Goal: Navigation & Orientation: Find specific page/section

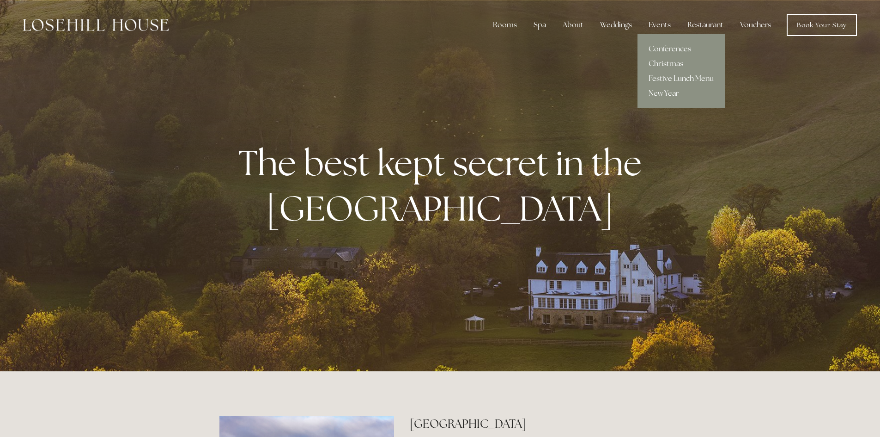
click at [667, 23] on div "Events" at bounding box center [659, 25] width 37 height 18
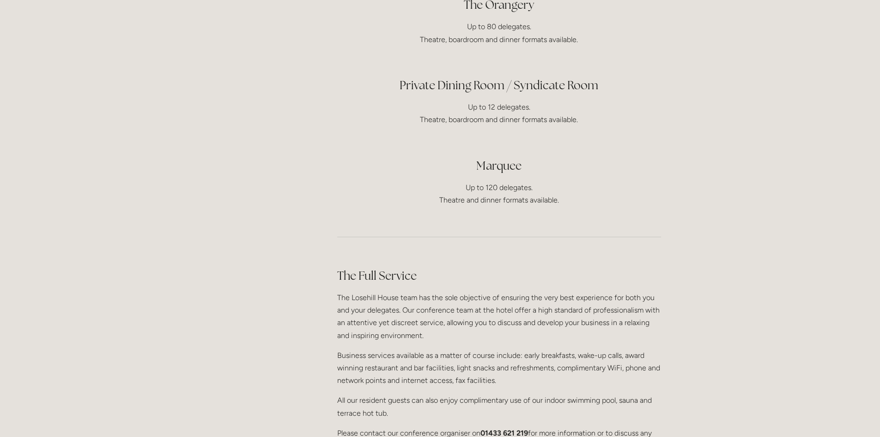
scroll to position [601, 0]
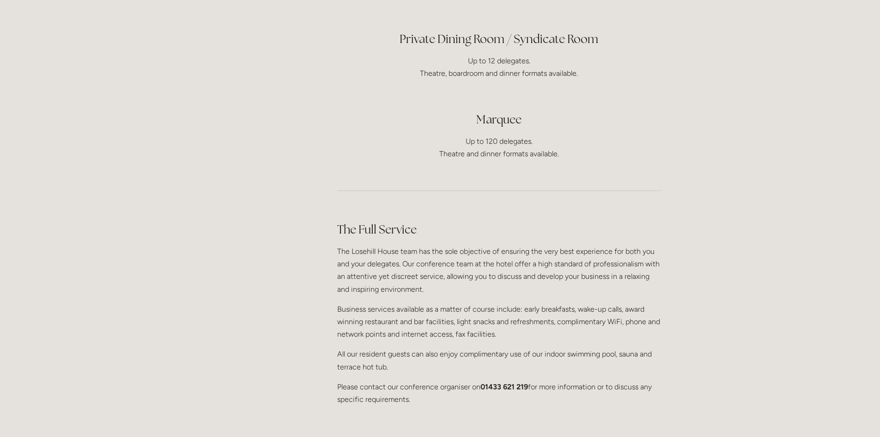
click at [68, 92] on div "Rooms Rooms Your Stay Book a stay Offers Spa" at bounding box center [440, 200] width 880 height 1602
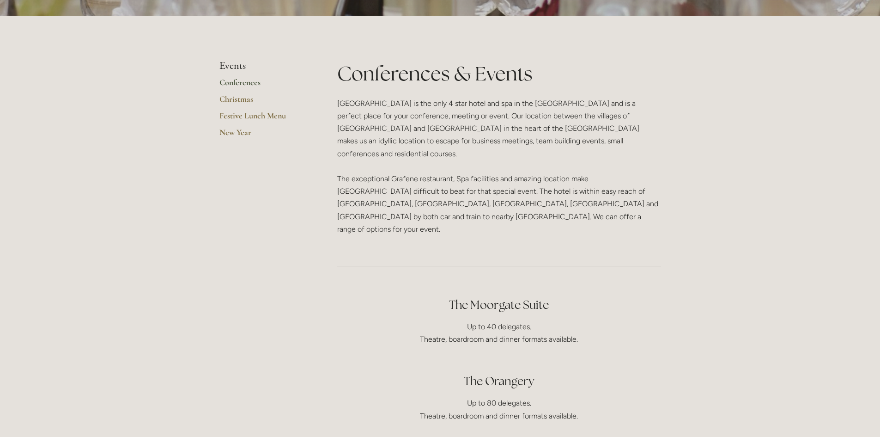
scroll to position [92, 0]
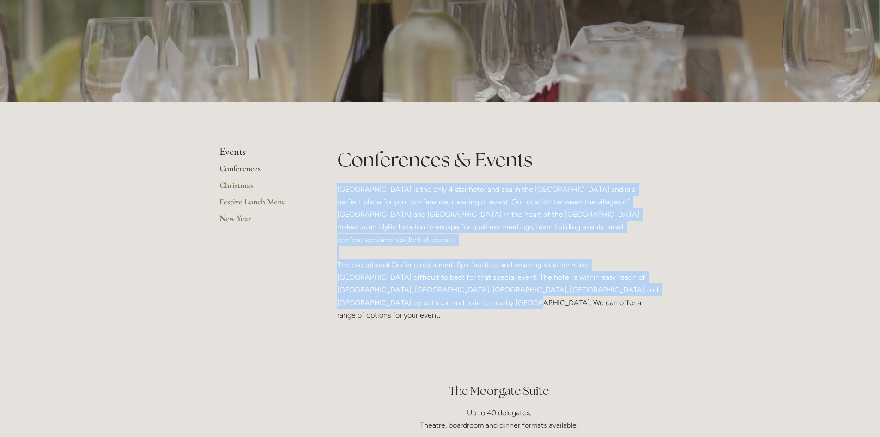
drag, startPoint x: 337, startPoint y: 189, endPoint x: 446, endPoint y: 289, distance: 147.5
click at [446, 289] on p "Losehill House is the only 4 star hotel and spa in the Peak District and is a p…" at bounding box center [499, 252] width 324 height 138
copy p "Losehill House is the only 4 star hotel and spa in the Peak District and is a p…"
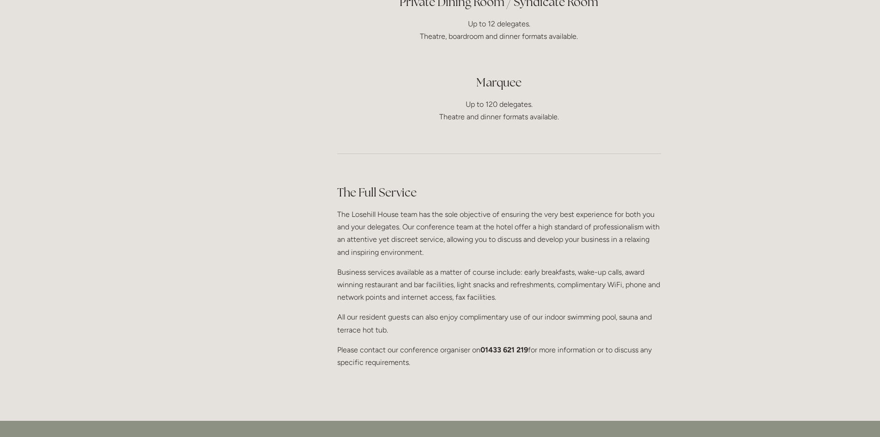
scroll to position [647, 0]
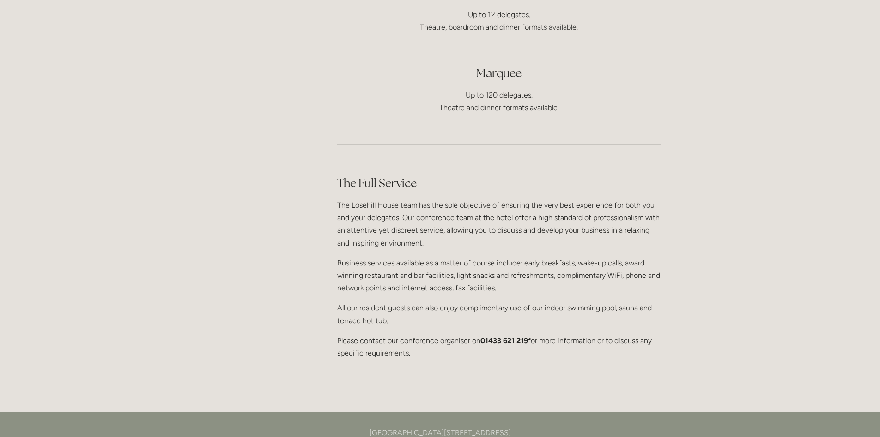
click at [366, 207] on p "The Losehill House team has the sole objective of ensuring the very best experi…" at bounding box center [499, 224] width 324 height 50
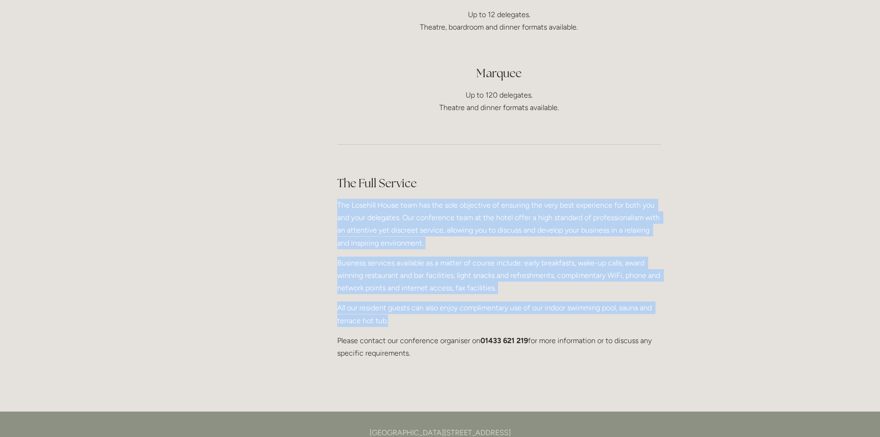
drag, startPoint x: 337, startPoint y: 177, endPoint x: 393, endPoint y: 298, distance: 132.9
click at [393, 298] on div "The Full Service The Losehill House team has the sole objective of ensuring the…" at bounding box center [499, 267] width 324 height 184
copy div "The Losehill House team has the sole objective of ensuring the very best experi…"
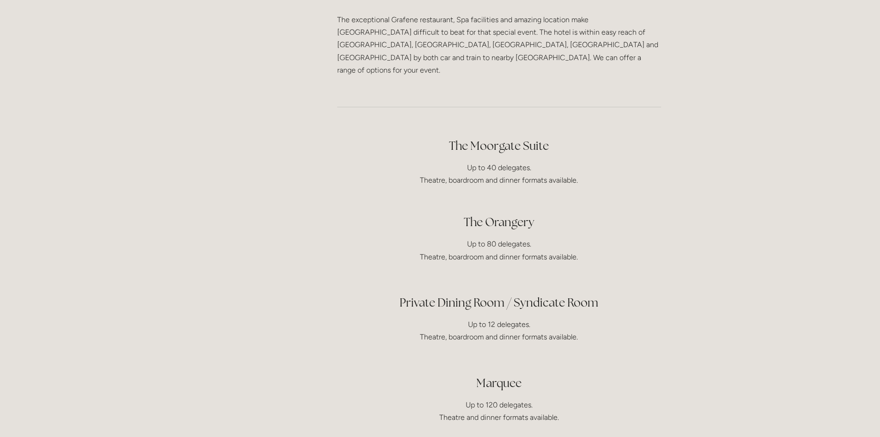
scroll to position [185, 0]
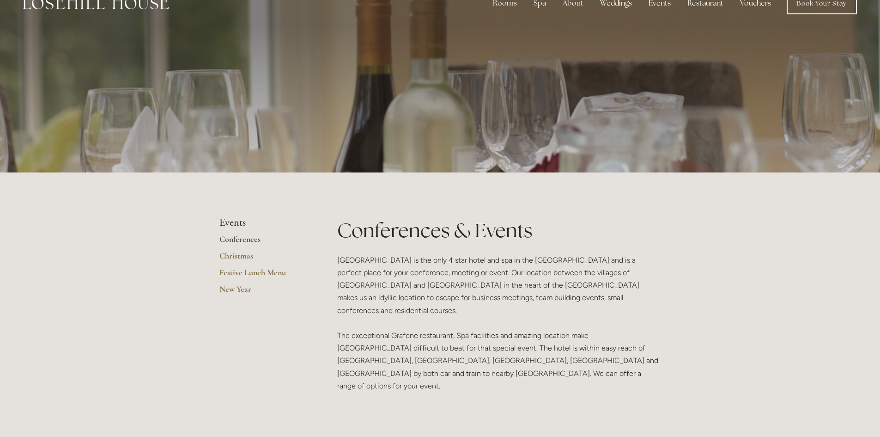
scroll to position [0, 0]
